Goal: Entertainment & Leisure: Consume media (video, audio)

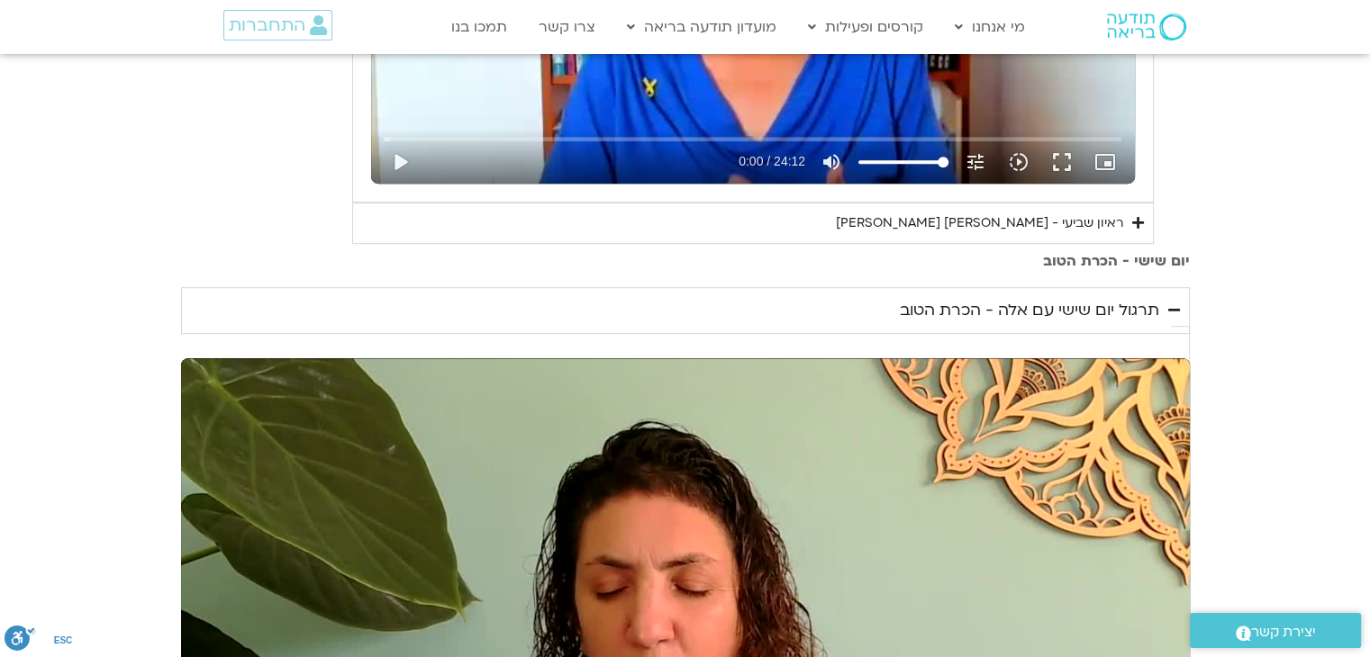
scroll to position [1261, 0]
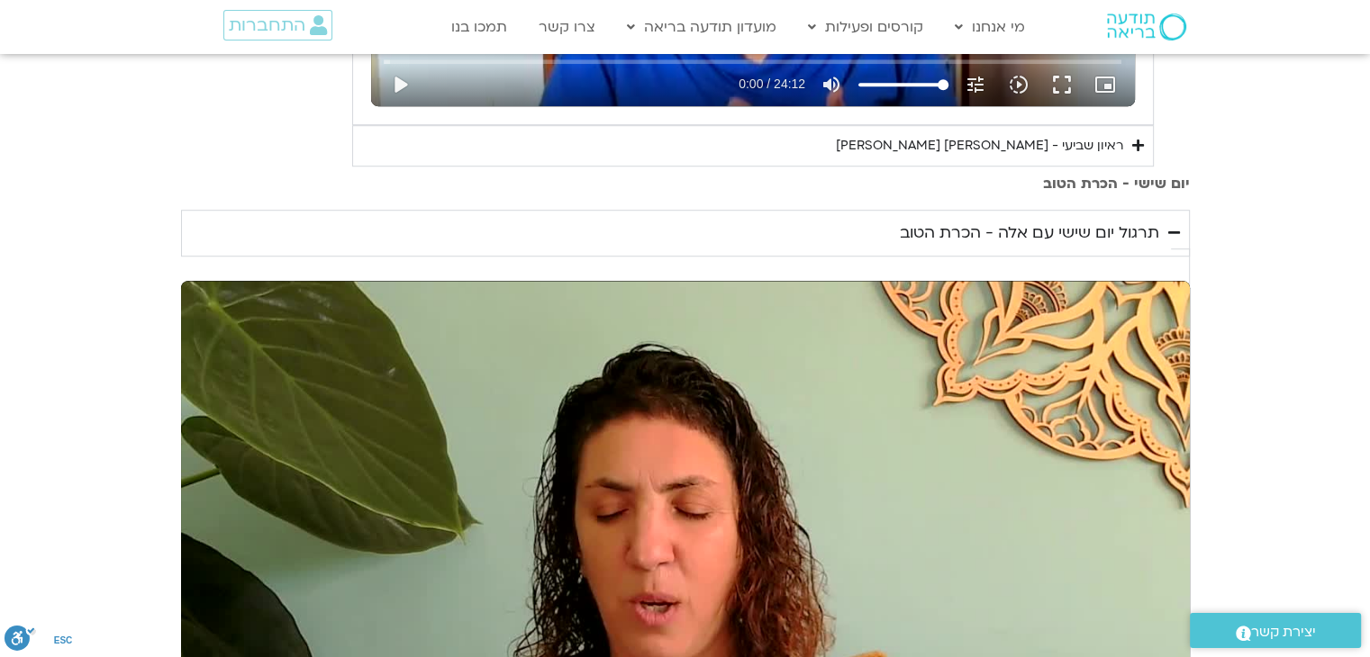
click at [1041, 247] on div "תרגול יום שישי עם אלה - הכרת הטוב" at bounding box center [1029, 233] width 259 height 27
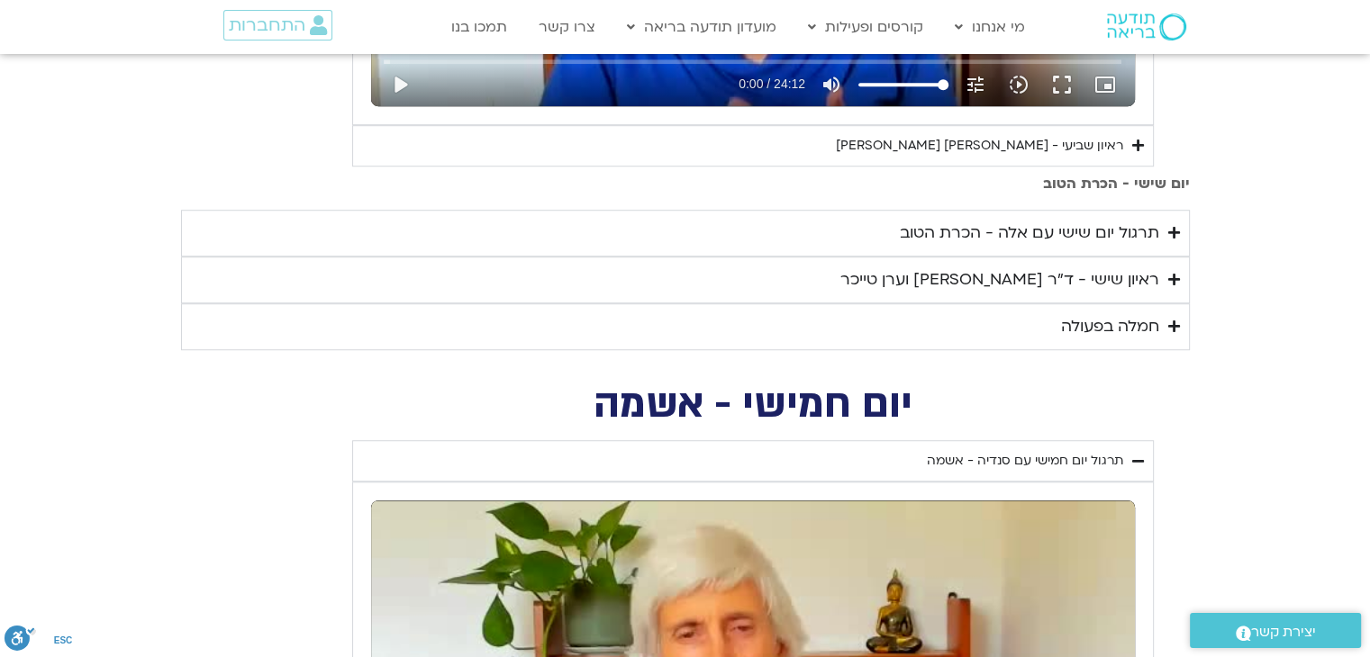
click at [1041, 247] on div "תרגול יום שישי עם אלה - הכרת הטוב" at bounding box center [1029, 233] width 259 height 27
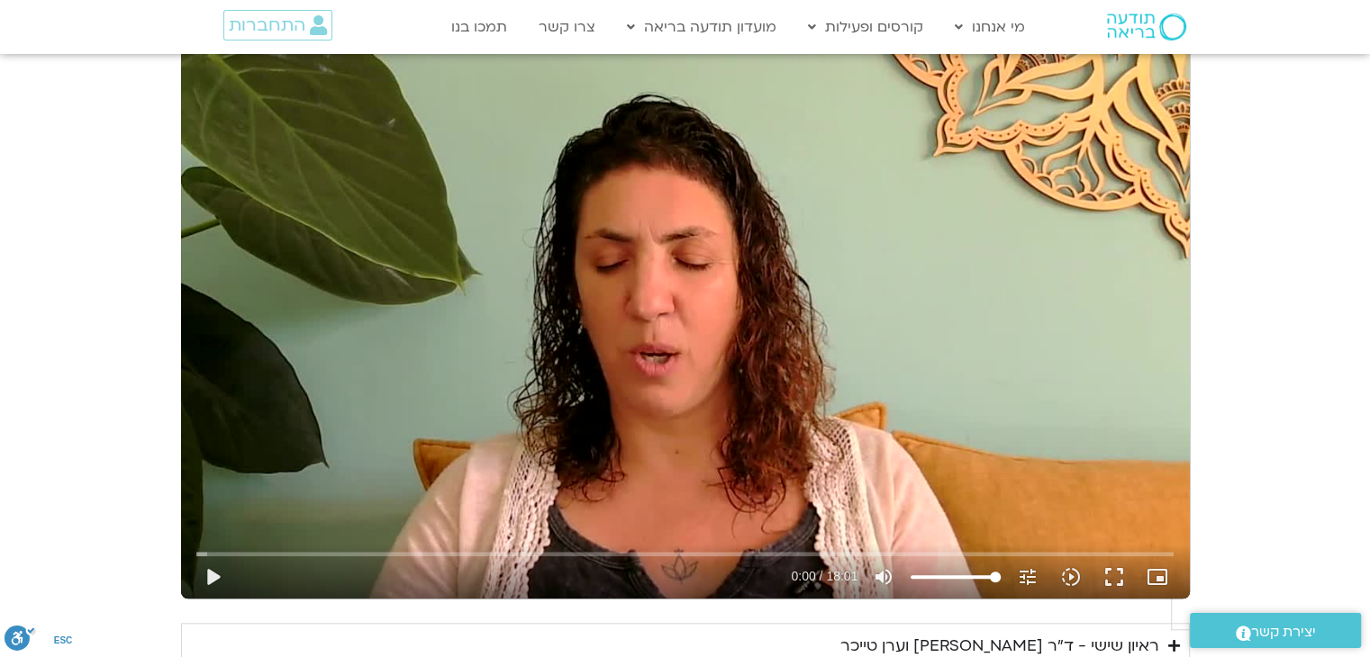
scroll to position [1531, 0]
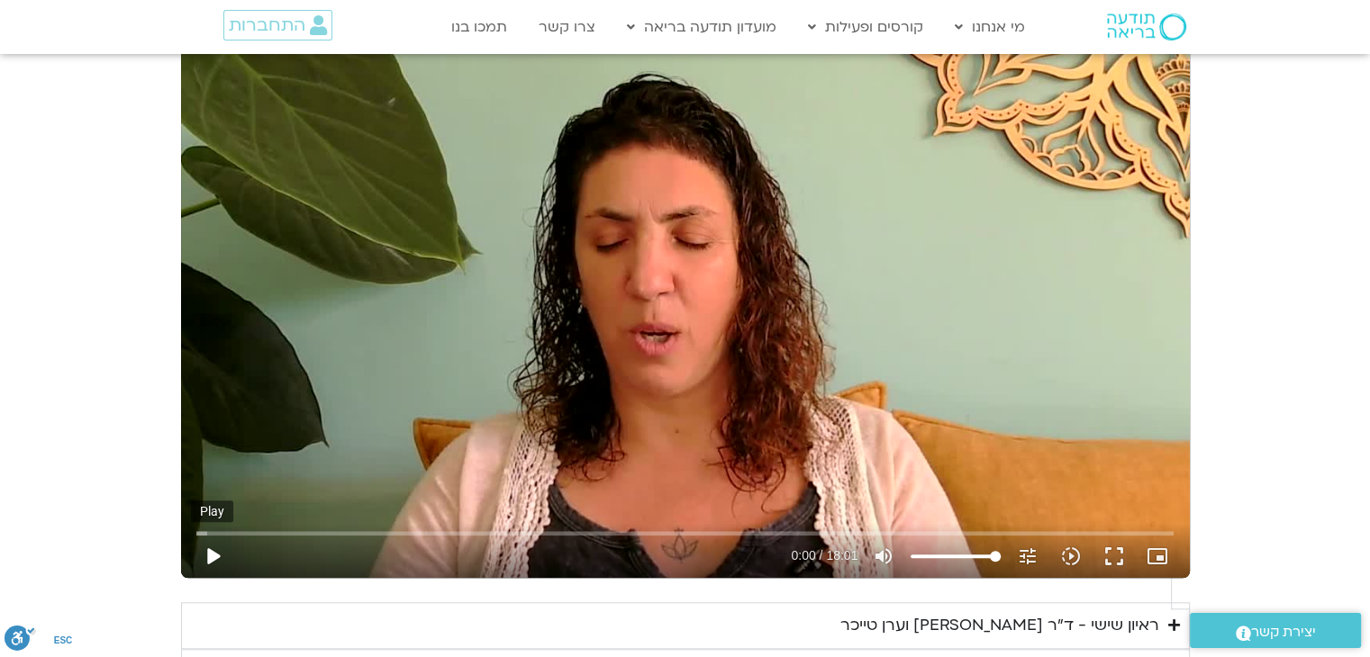
click at [234, 535] on button "play_arrow" at bounding box center [212, 556] width 43 height 43
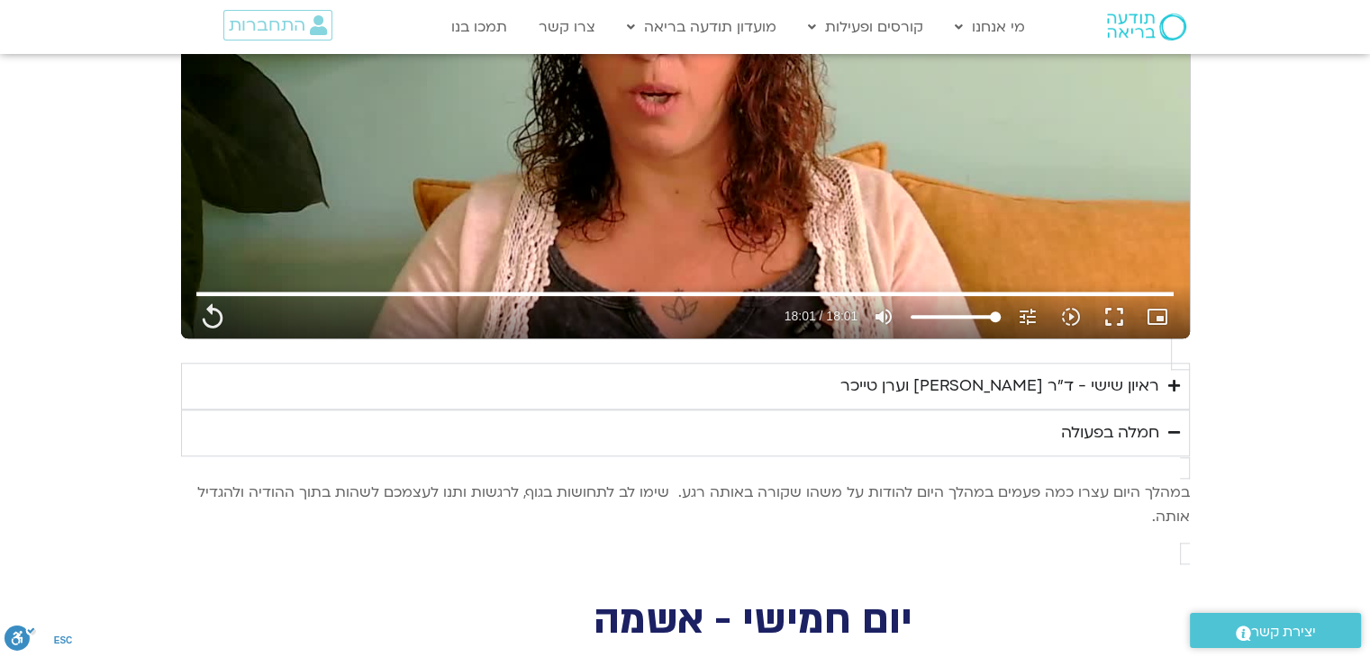
scroll to position [1801, 0]
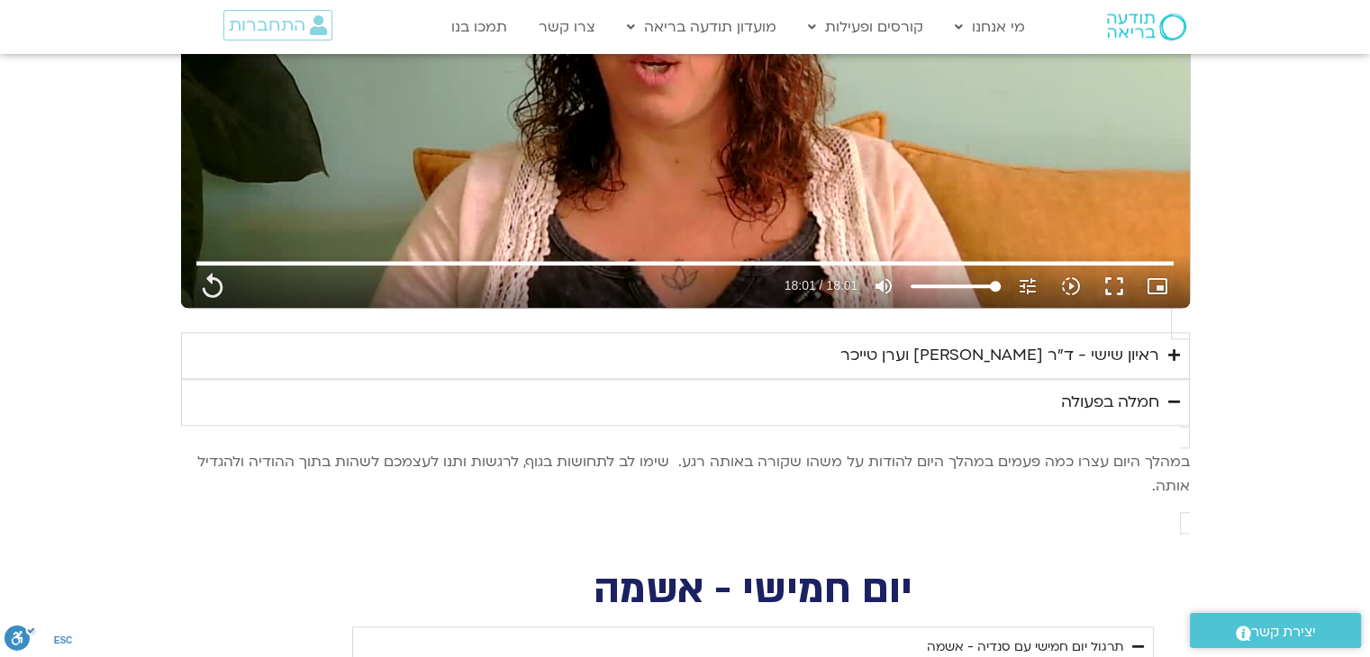
click at [1168, 395] on icon "Accordion. Open links with Enter or Space, close with Escape, and navigate with…" at bounding box center [1174, 402] width 12 height 14
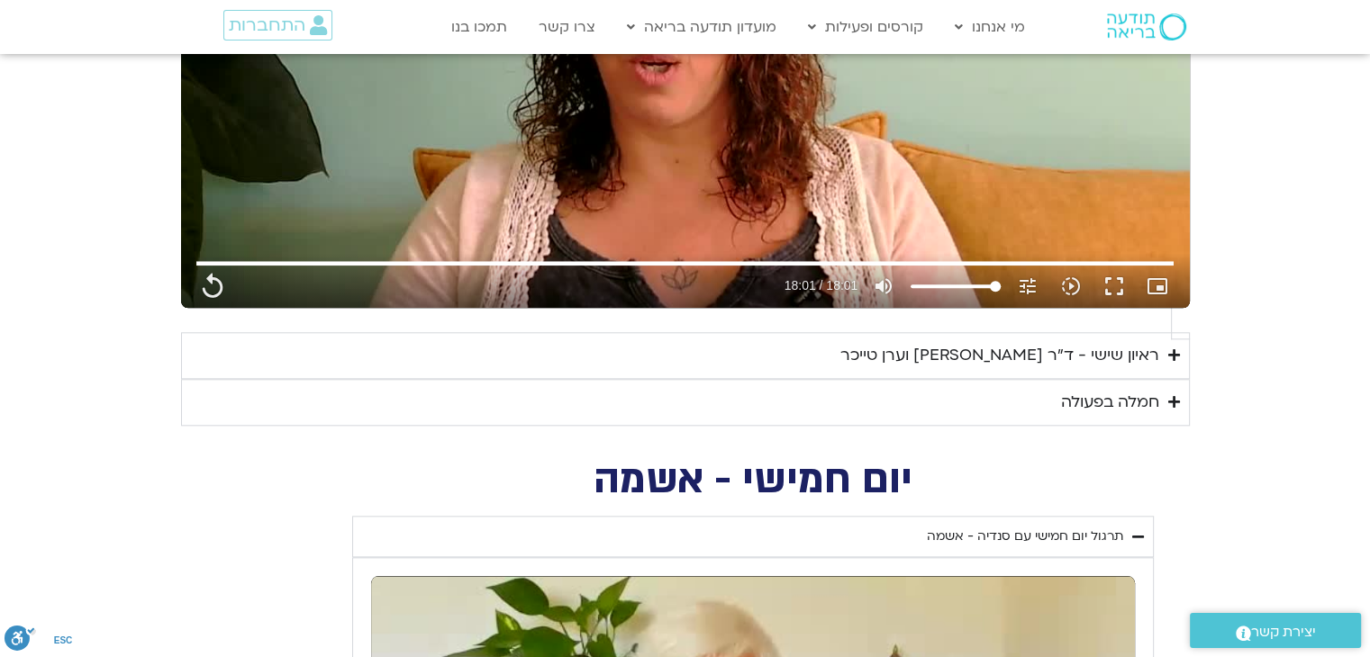
click at [1037, 342] on div "ראיון שישי - ד"ר [PERSON_NAME] וערן טייכר" at bounding box center [999, 355] width 319 height 27
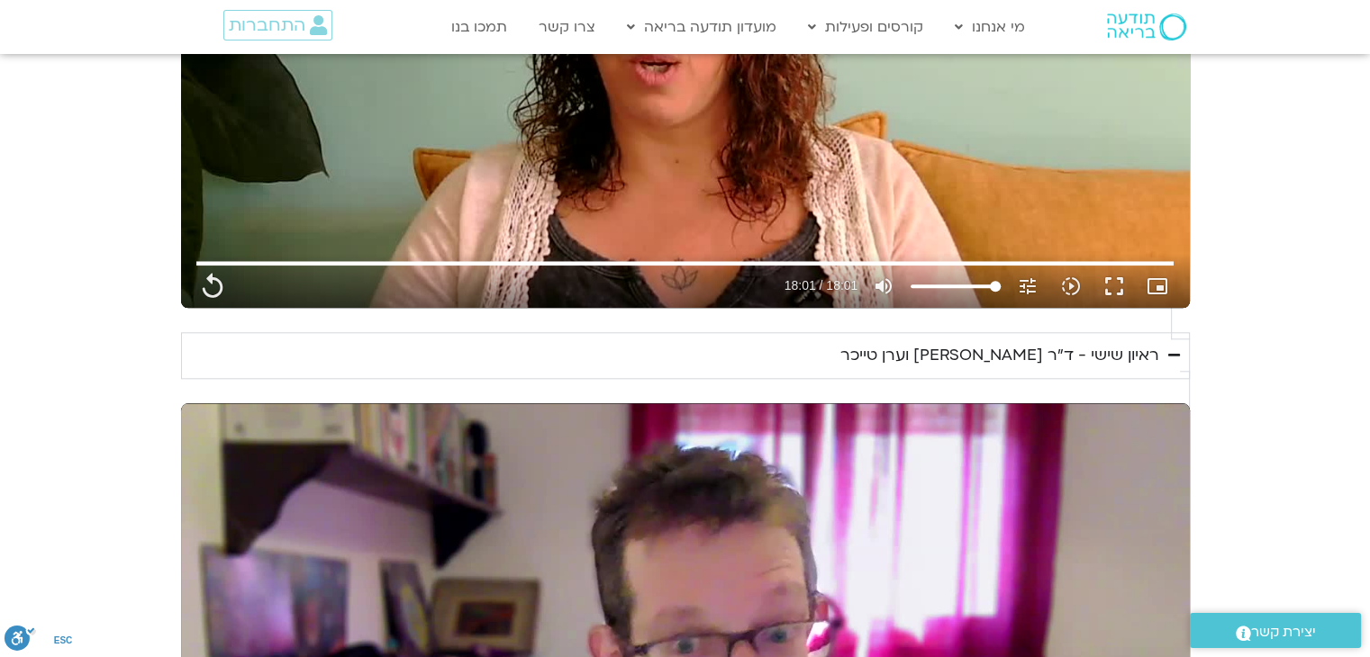
click at [1168, 349] on icon "Accordion. Open links with Enter or Space, close with Escape, and navigate with…" at bounding box center [1174, 356] width 12 height 14
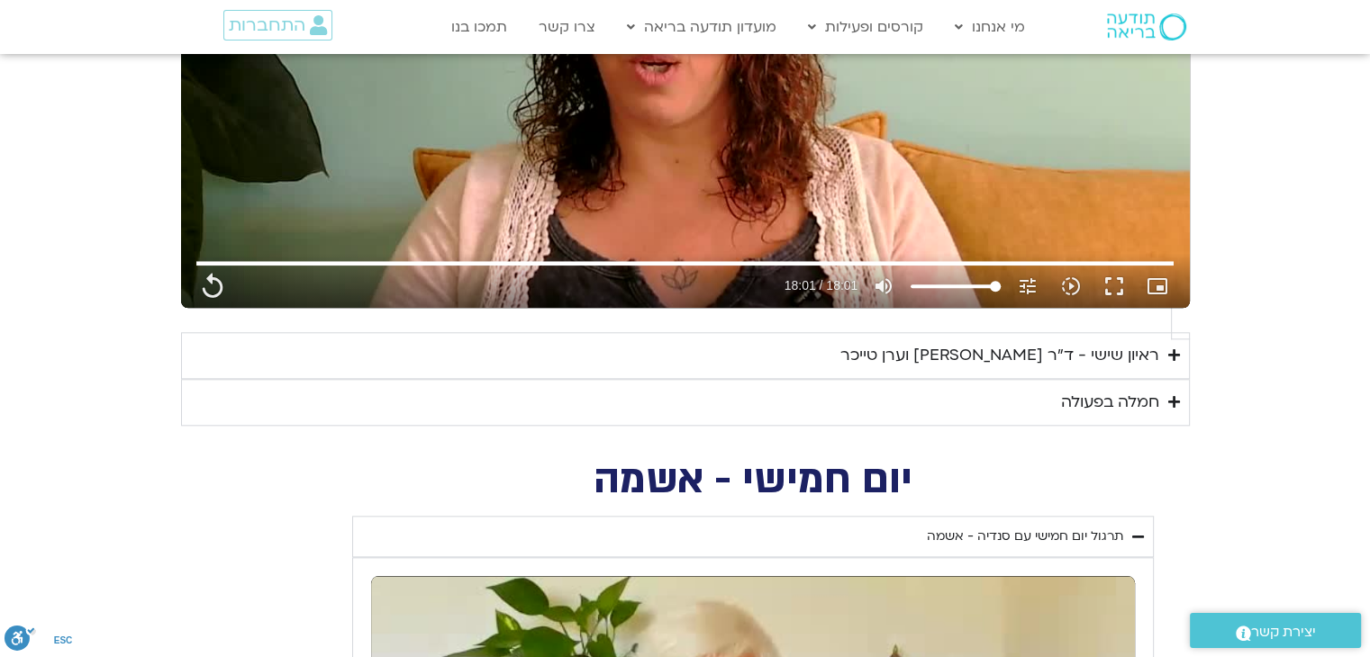
type input "1081.16"
